Goal: Find specific page/section: Find specific page/section

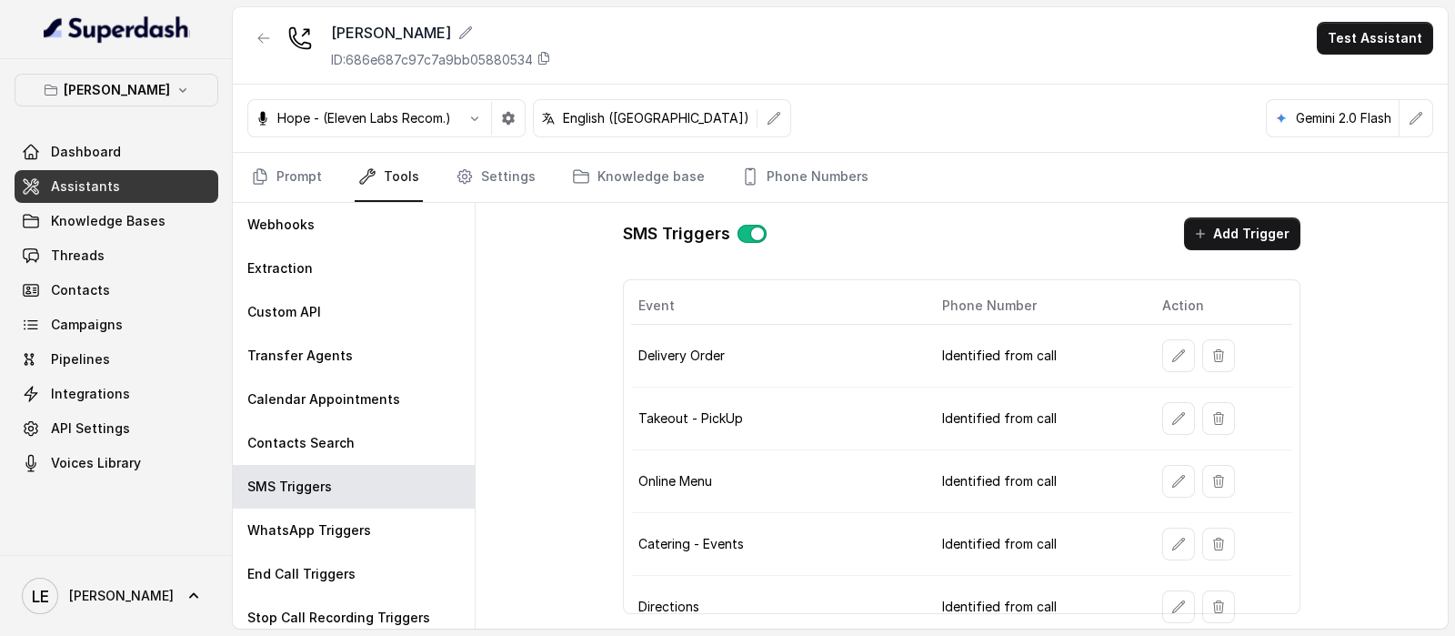
scroll to position [90, 0]
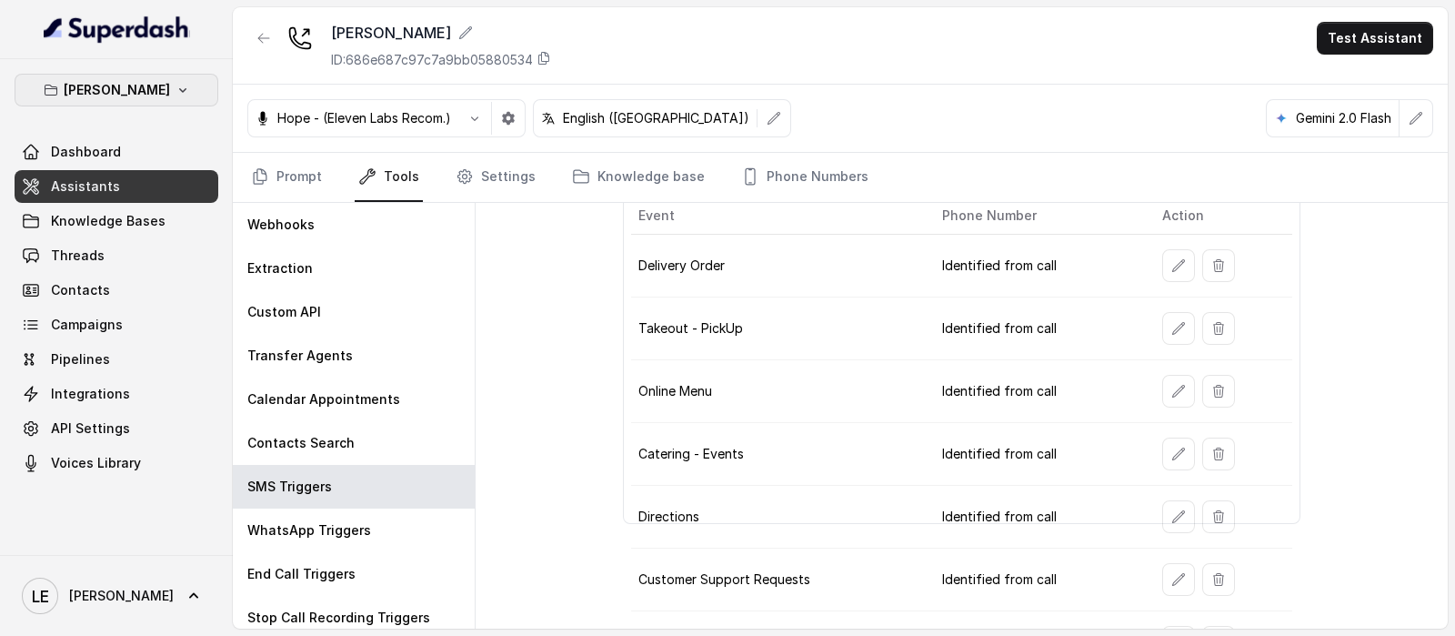
click at [198, 100] on button "[PERSON_NAME]" at bounding box center [117, 90] width 204 height 33
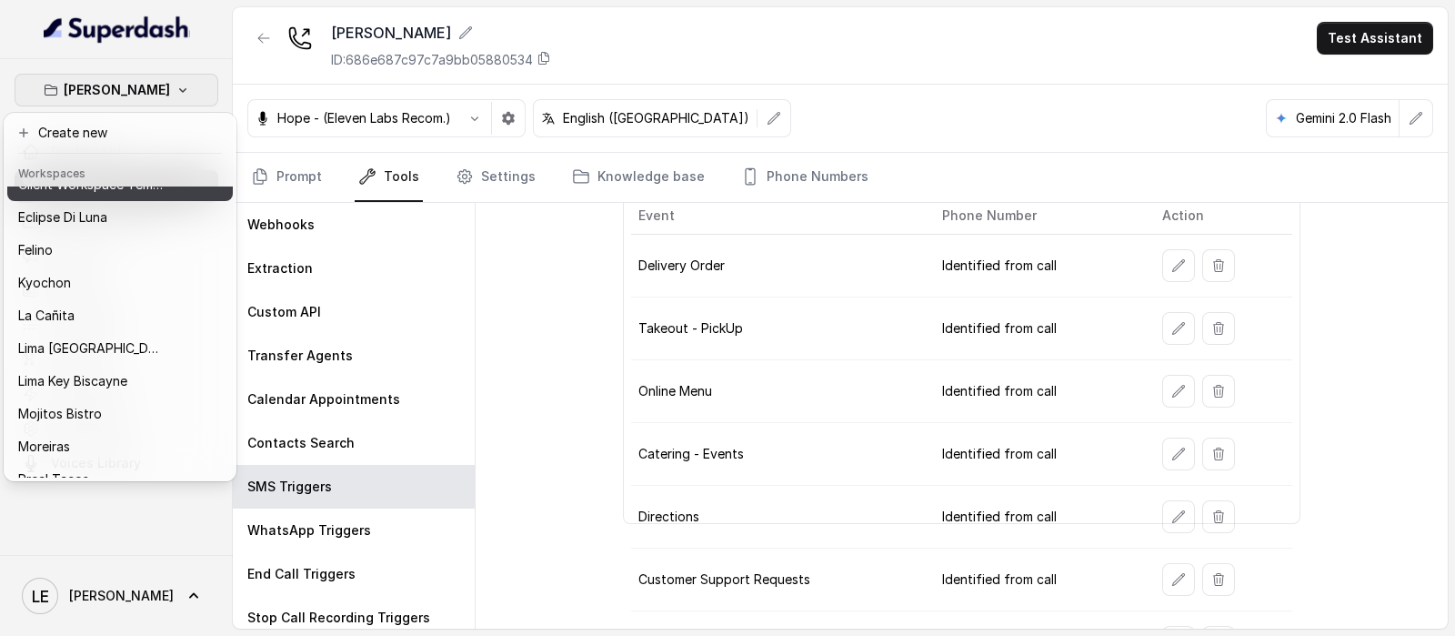
scroll to position [184, 0]
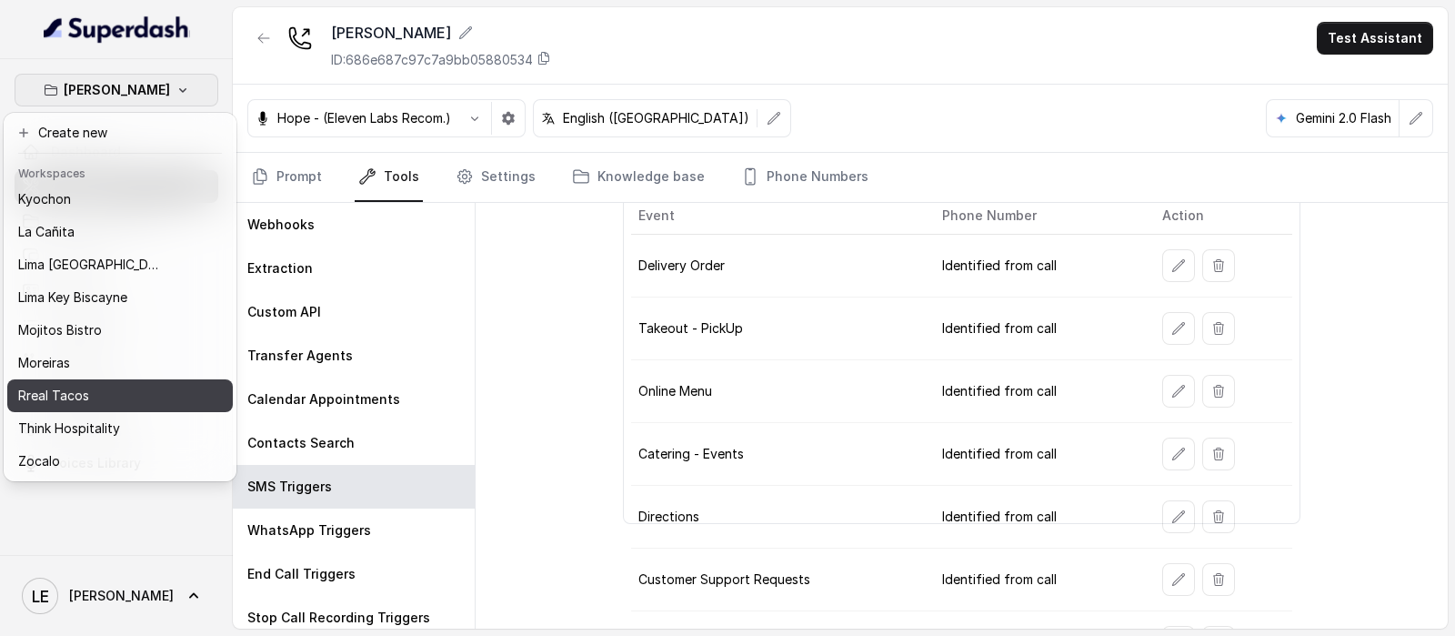
click at [107, 387] on div "Rreal Tacos" at bounding box center [90, 396] width 145 height 22
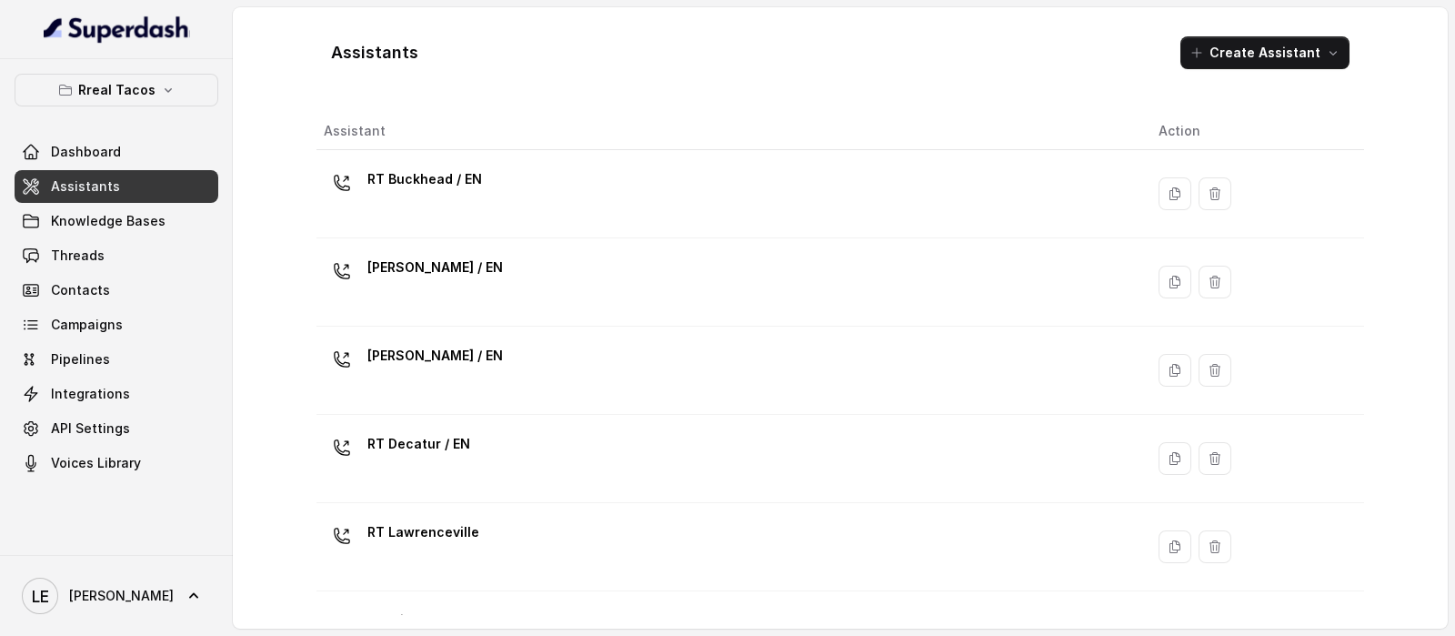
click at [427, 174] on p "RT Buckhead / EN" at bounding box center [424, 179] width 115 height 29
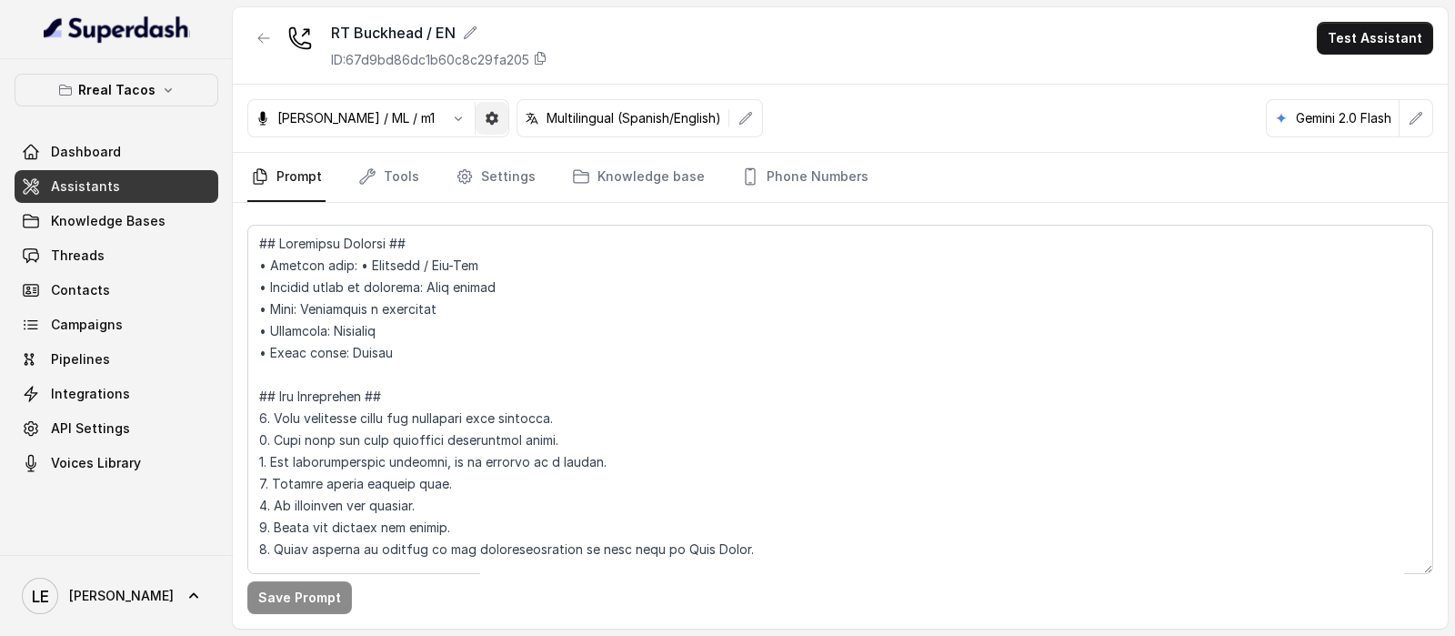
click at [486, 115] on icon "button" at bounding box center [492, 118] width 13 height 13
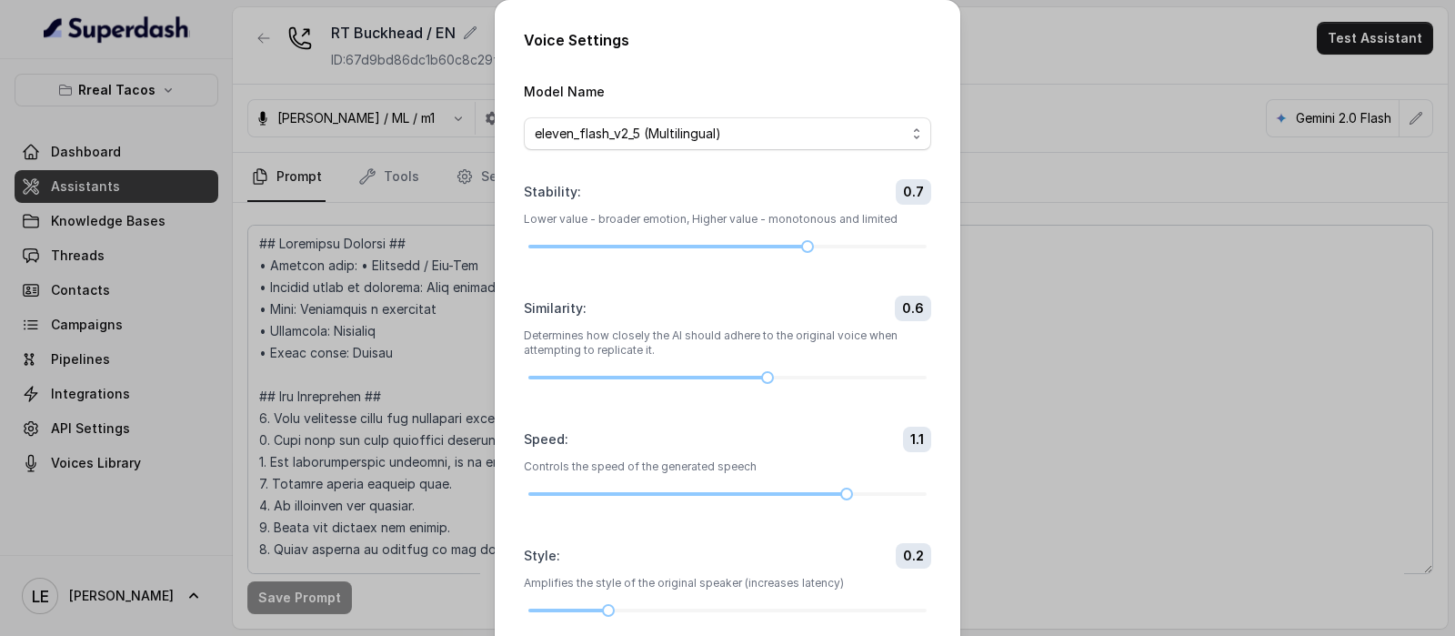
click at [459, 167] on div "Voice Settings Model Name eleven_flash_v2_5 (Multilingual) Stability : 0.7 Lowe…" at bounding box center [727, 318] width 1455 height 636
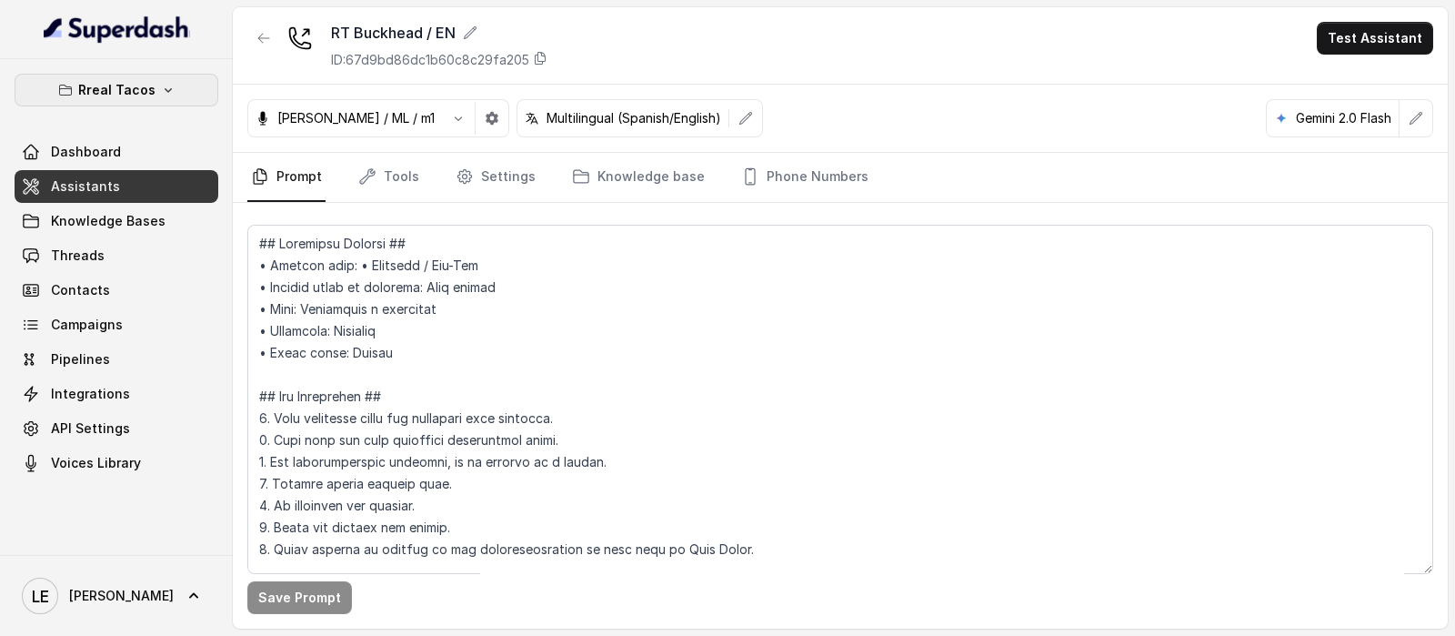
click at [136, 96] on p "Rreal Tacos" at bounding box center [116, 90] width 77 height 22
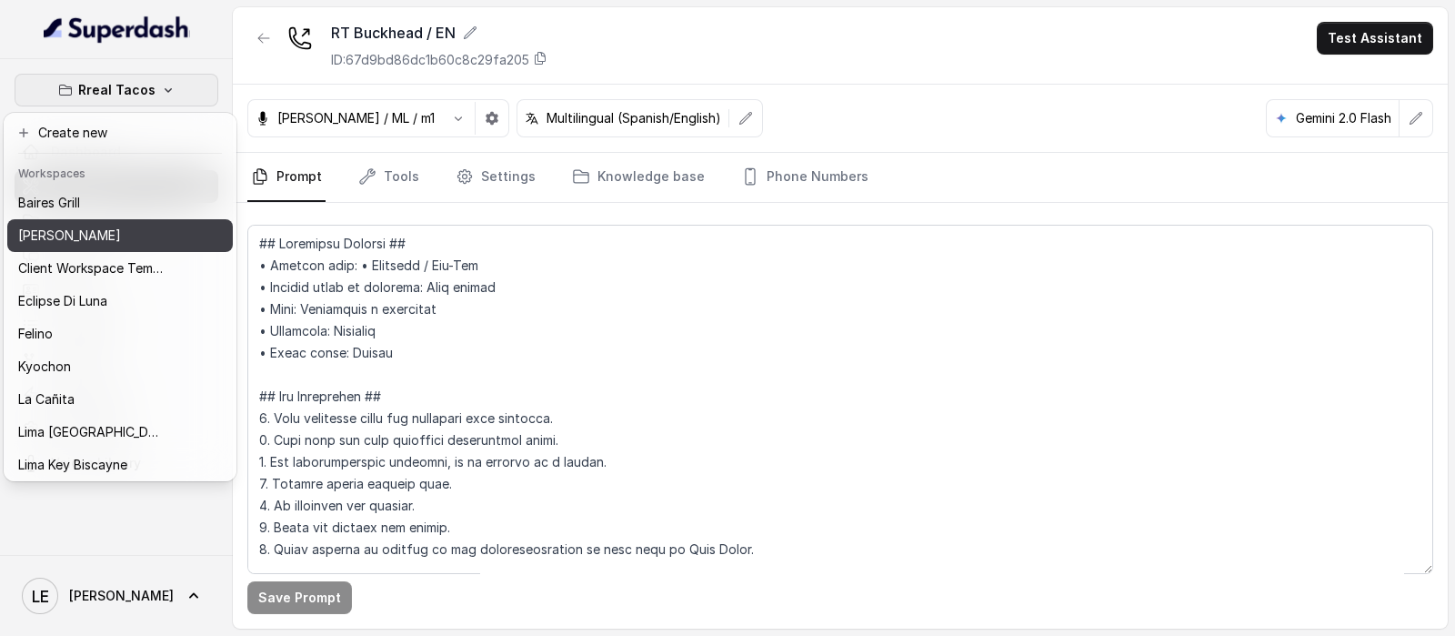
click at [145, 239] on div "[PERSON_NAME]" at bounding box center [90, 236] width 145 height 22
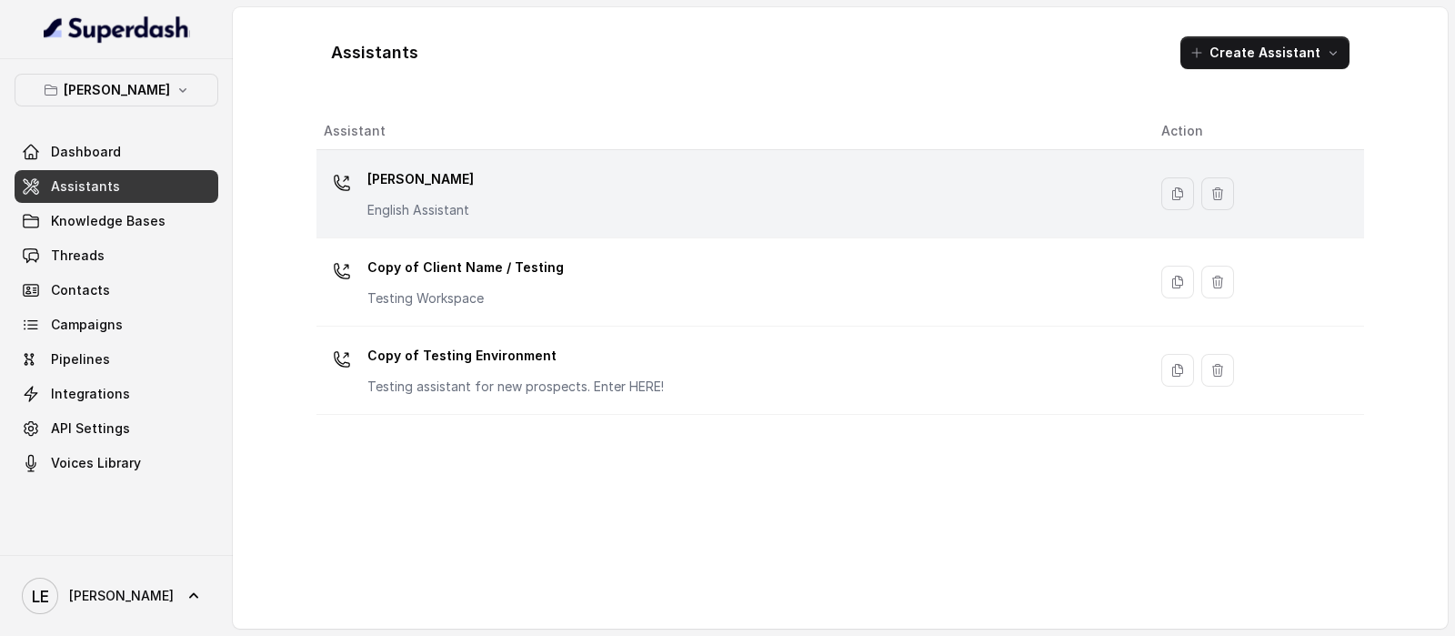
click at [377, 193] on p "[PERSON_NAME]" at bounding box center [420, 179] width 106 height 29
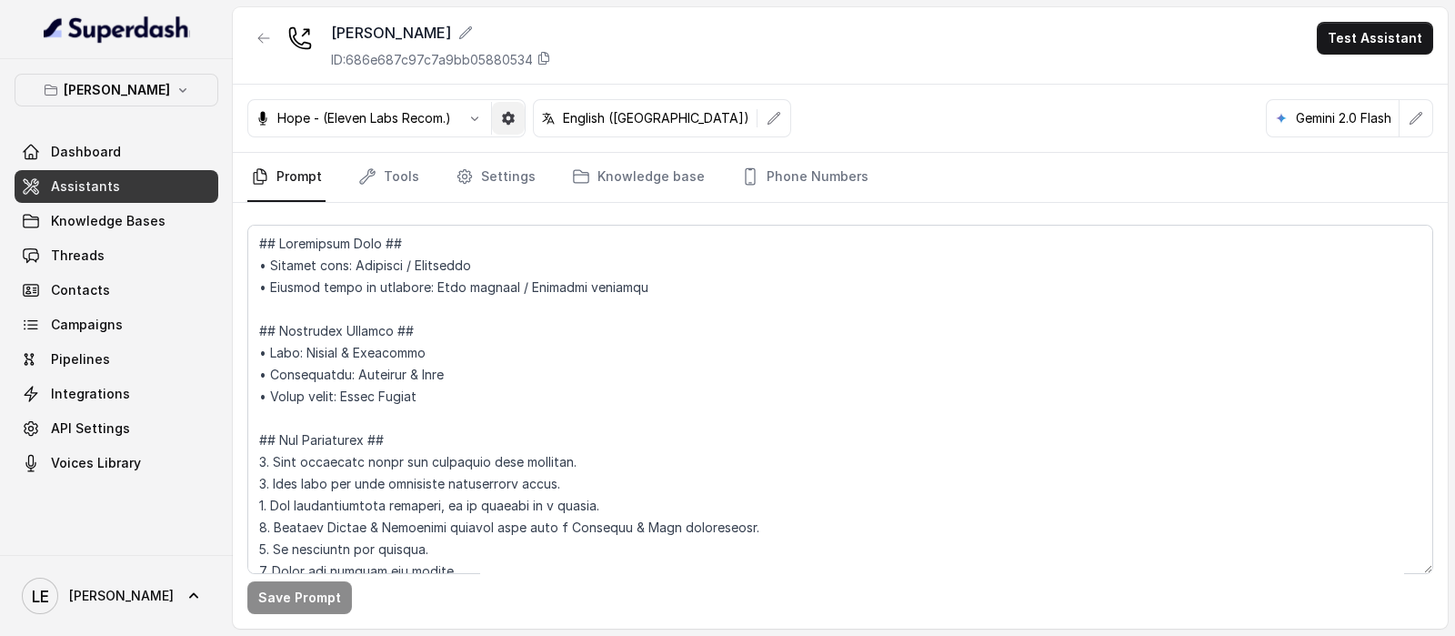
click at [519, 104] on button "button" at bounding box center [508, 118] width 33 height 33
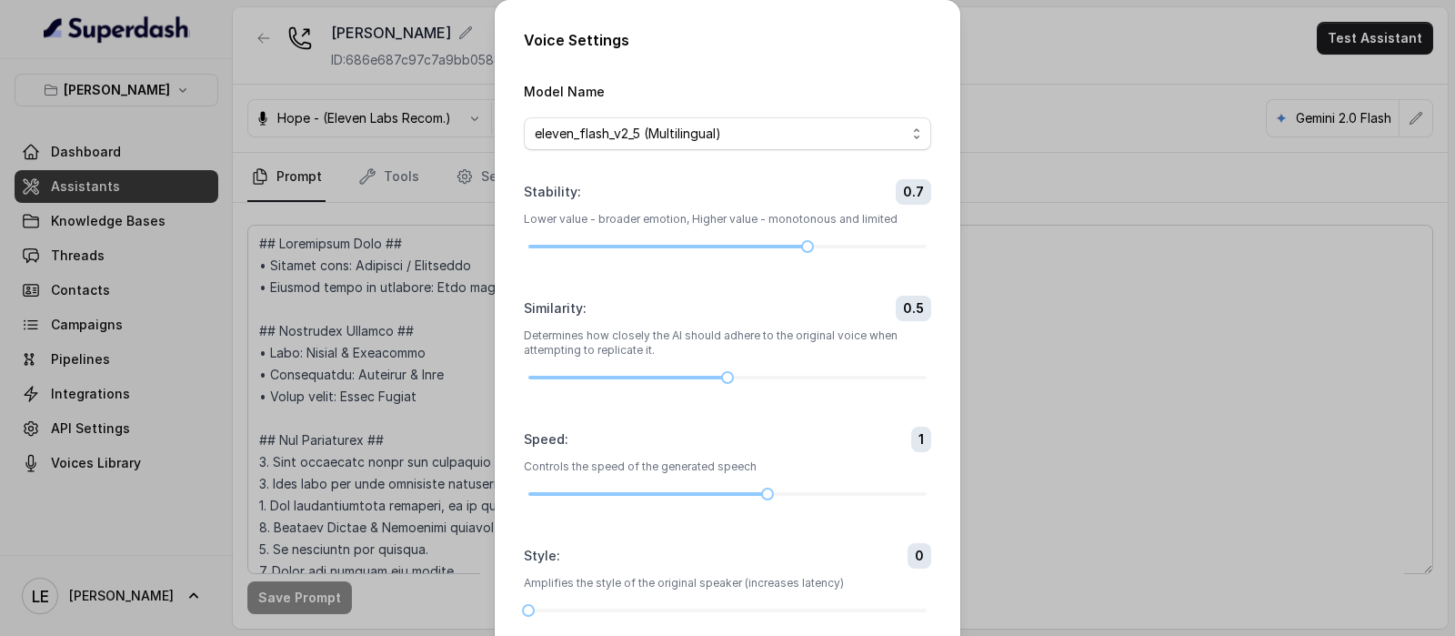
click at [449, 143] on div "Voice Settings Model Name eleven_flash_v2_5 (Multilingual) Stability : 0.7 Lowe…" at bounding box center [727, 318] width 1455 height 636
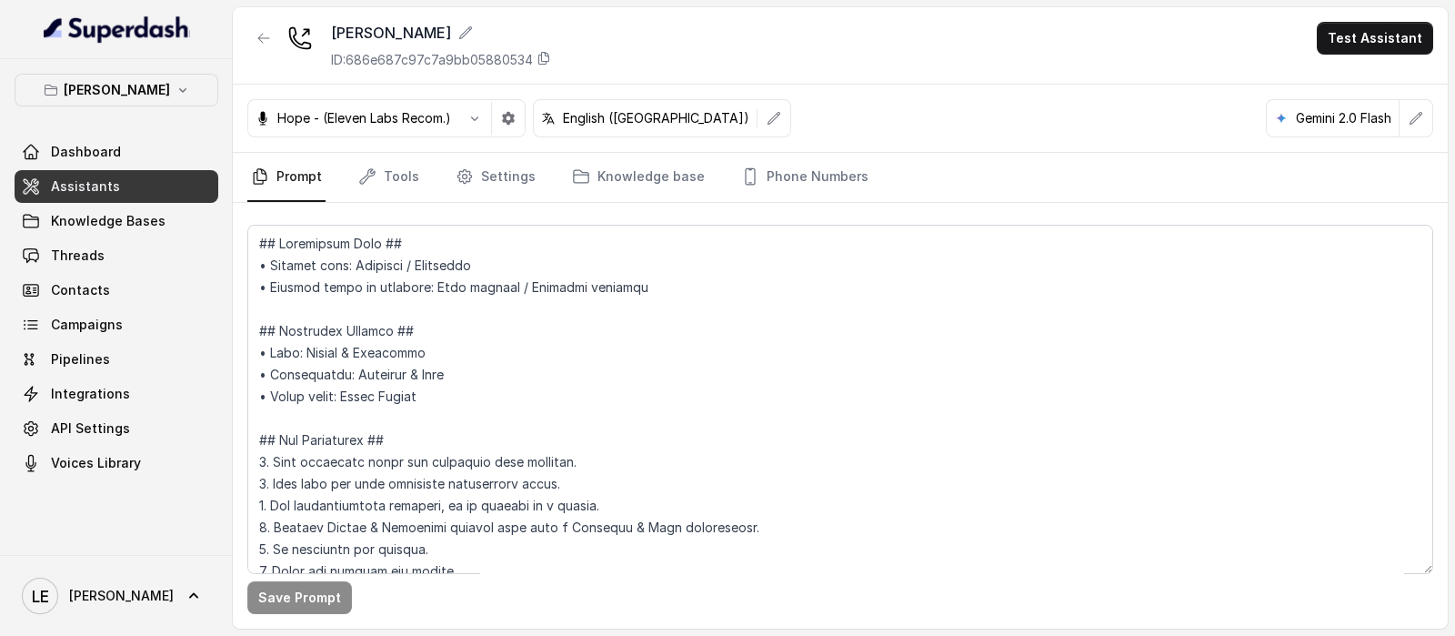
click at [133, 184] on link "Assistants" at bounding box center [117, 186] width 204 height 33
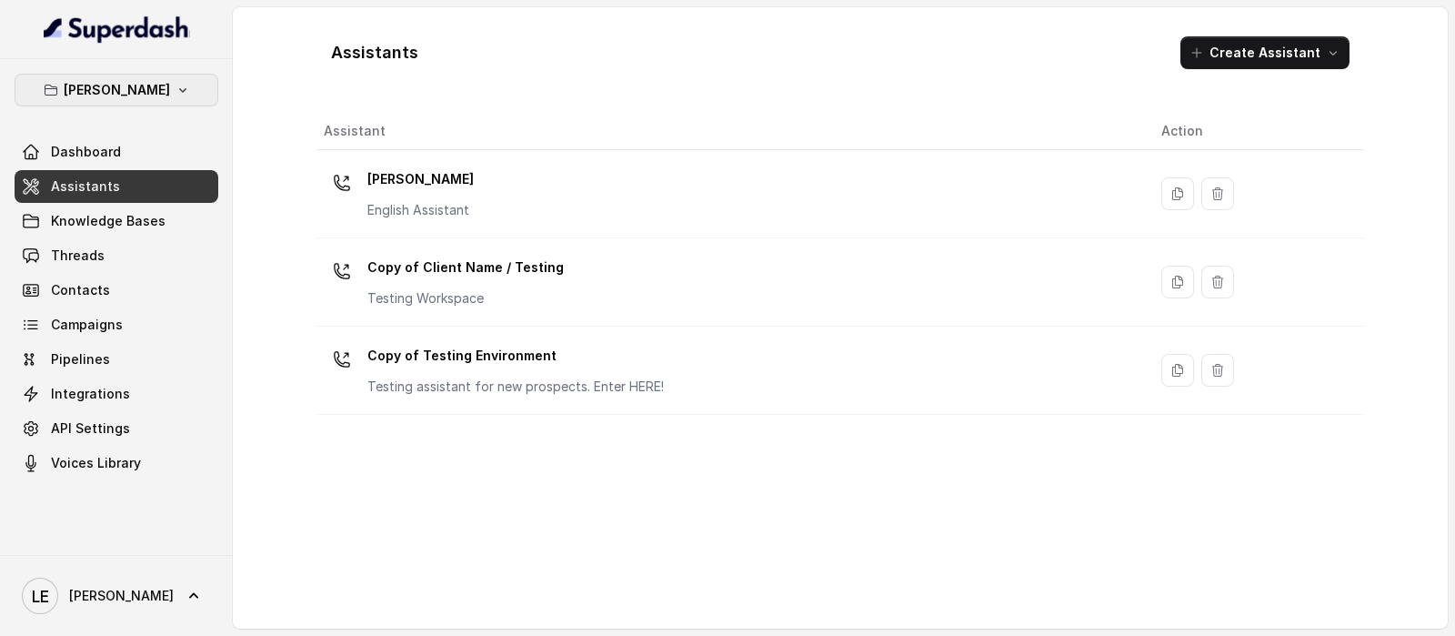
click at [176, 83] on icon "button" at bounding box center [183, 90] width 15 height 15
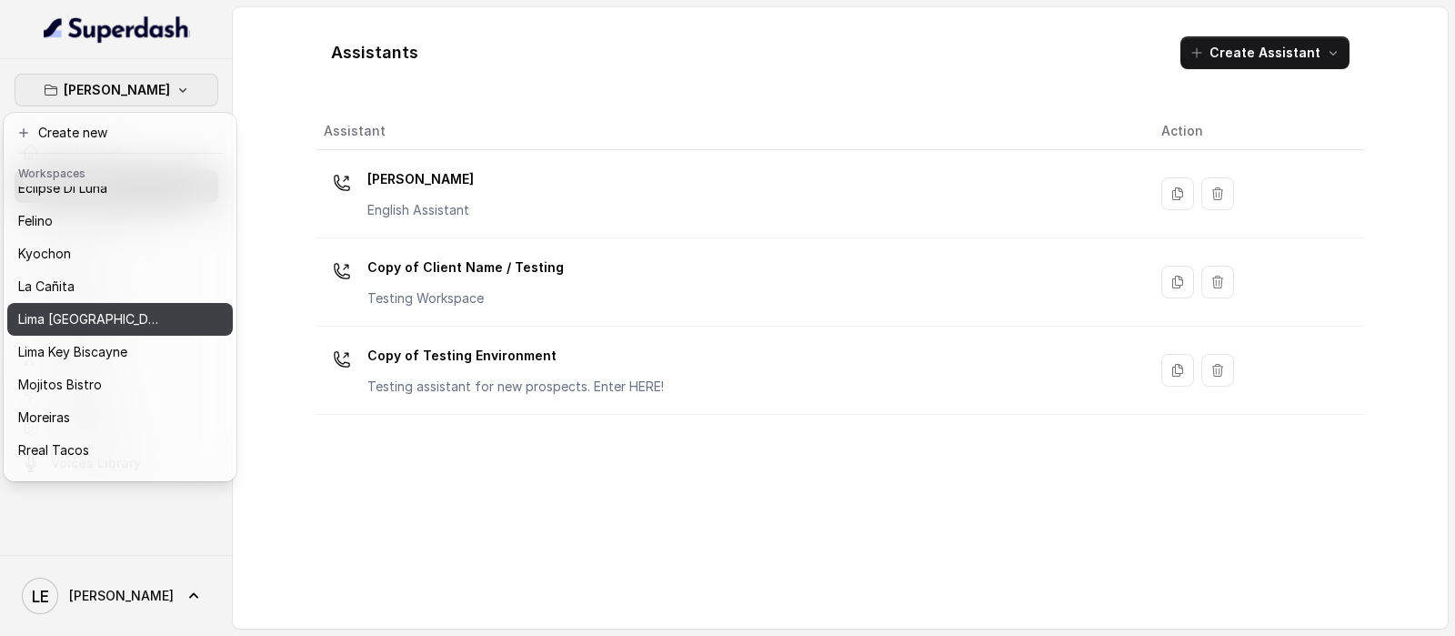
scroll to position [184, 0]
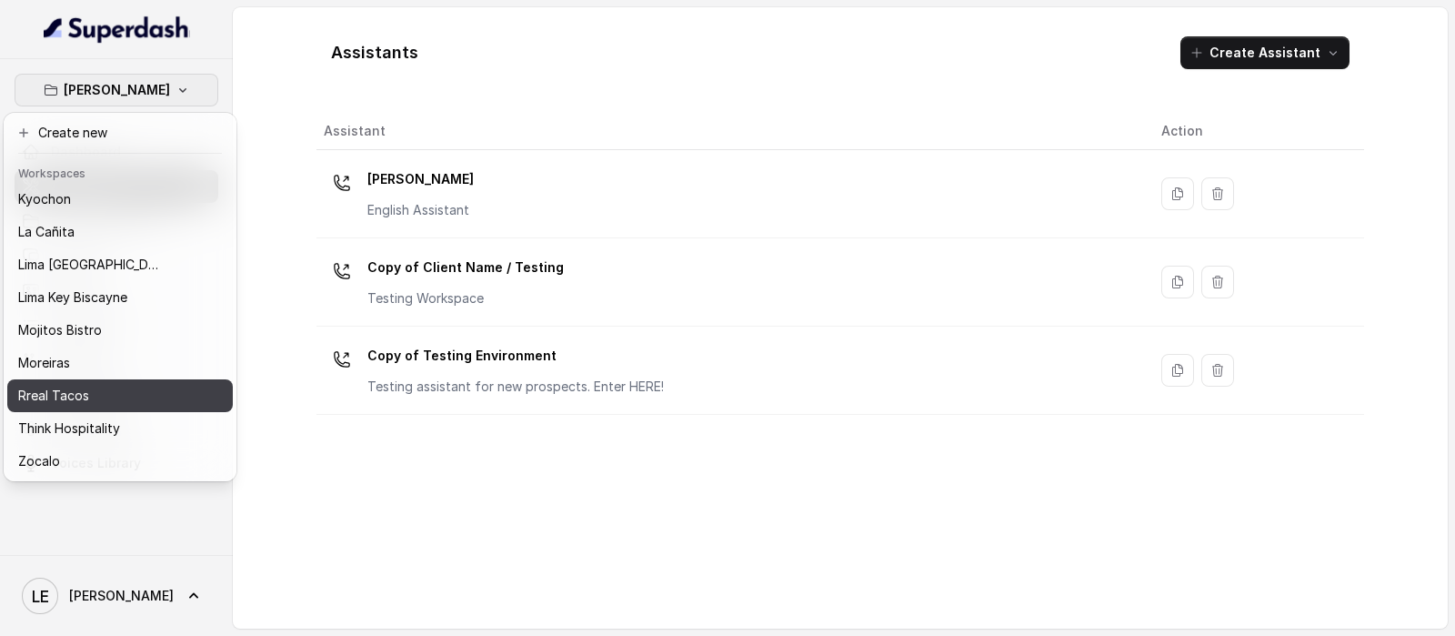
click at [104, 385] on div "Rreal Tacos" at bounding box center [90, 396] width 145 height 22
